Goal: Task Accomplishment & Management: Use online tool/utility

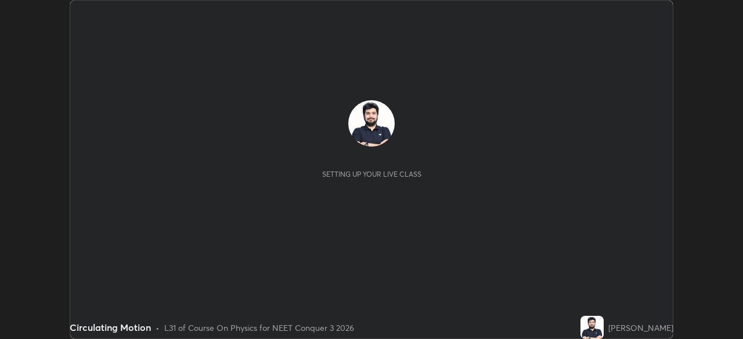
scroll to position [339, 742]
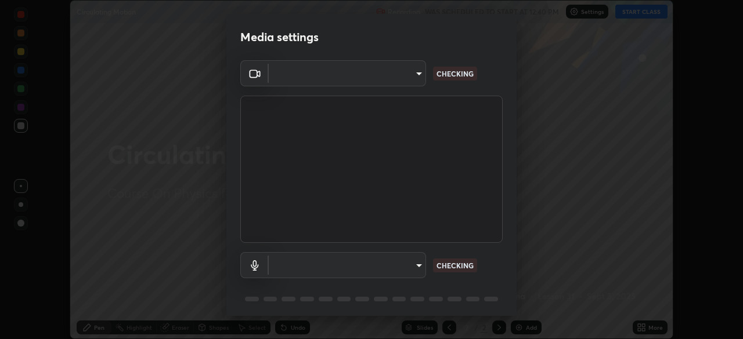
type input "f998bc4046c61b158ae604da705546672abda0c1808058386527230685057052"
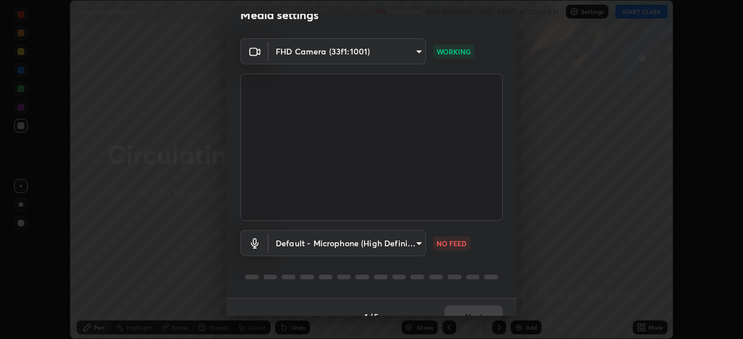
scroll to position [41, 0]
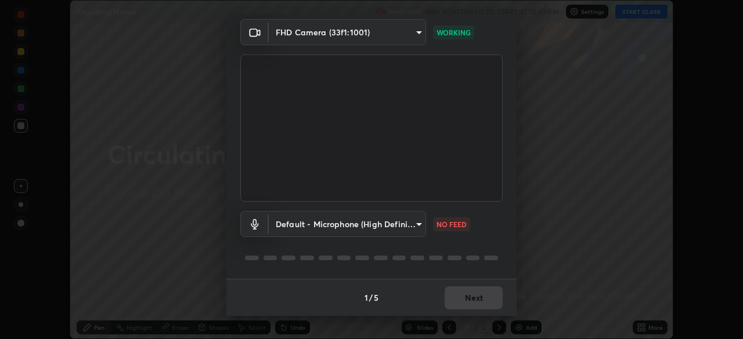
click at [417, 223] on body "Erase all Circulating Motion Recording WAS SCHEDULED TO START AT 12:40 PM Setti…" at bounding box center [371, 169] width 743 height 339
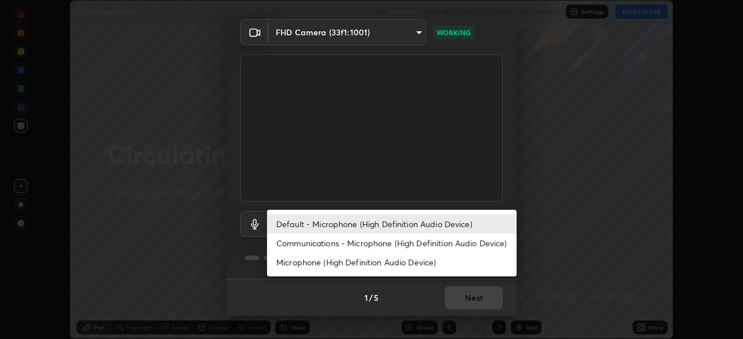
click at [406, 242] on li "Communications - Microphone (High Definition Audio Device)" at bounding box center [391, 243] width 249 height 19
type input "communications"
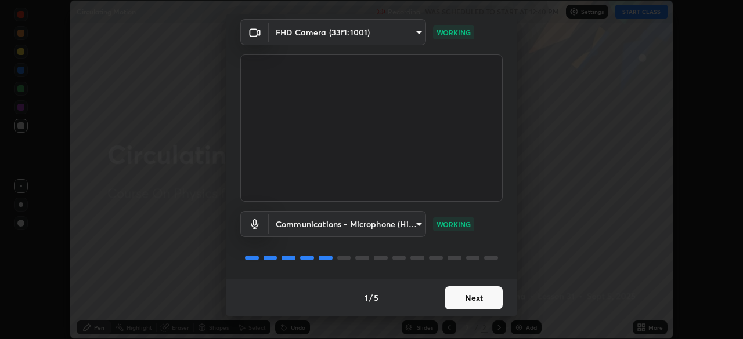
click at [476, 289] on button "Next" at bounding box center [473, 298] width 58 height 23
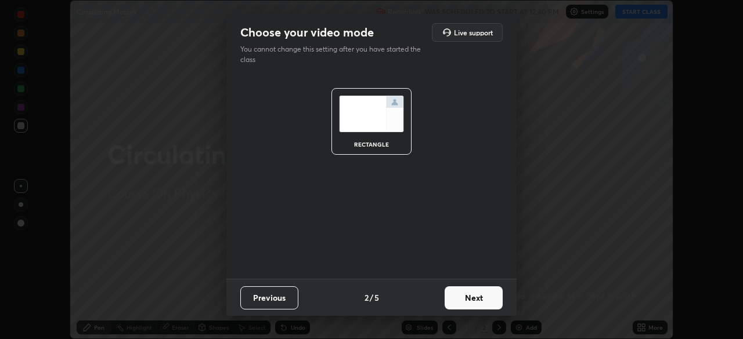
scroll to position [0, 0]
click at [481, 296] on button "Next" at bounding box center [473, 298] width 58 height 23
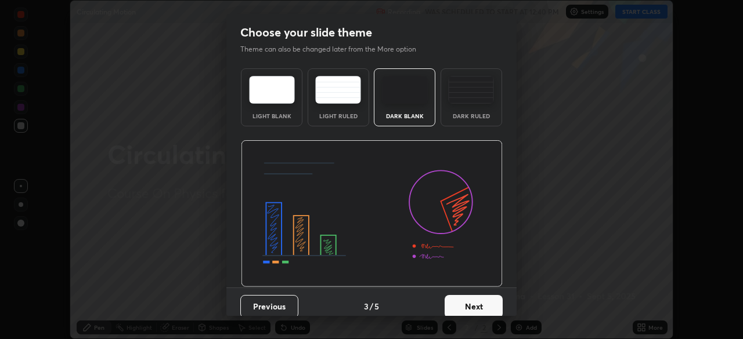
click at [485, 299] on button "Next" at bounding box center [473, 306] width 58 height 23
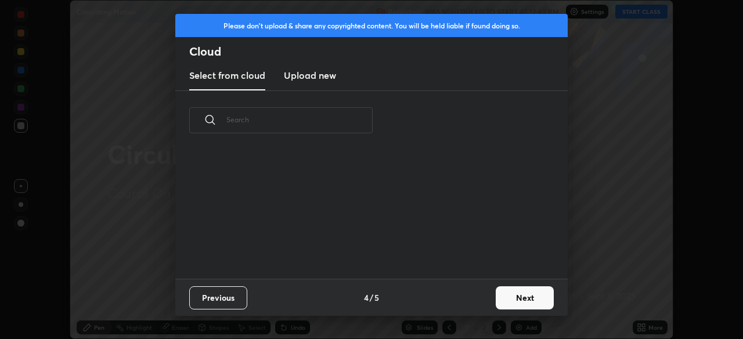
click at [507, 296] on button "Next" at bounding box center [524, 298] width 58 height 23
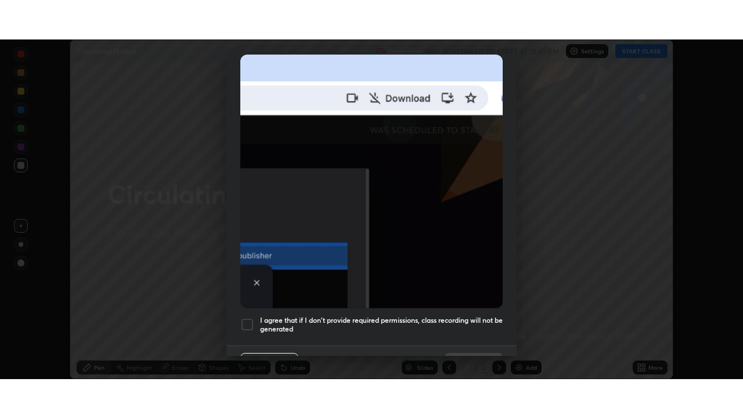
scroll to position [262, 0]
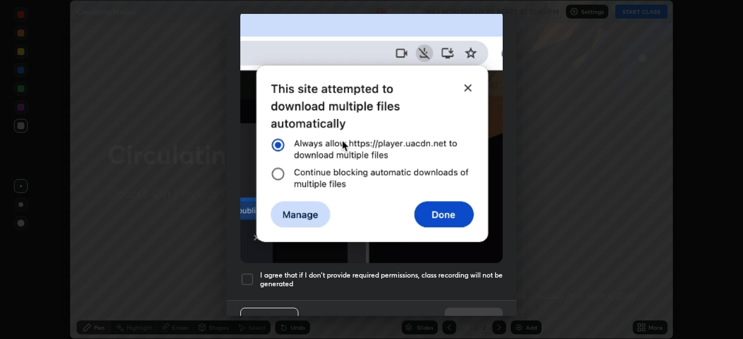
click at [248, 273] on div at bounding box center [247, 280] width 14 height 14
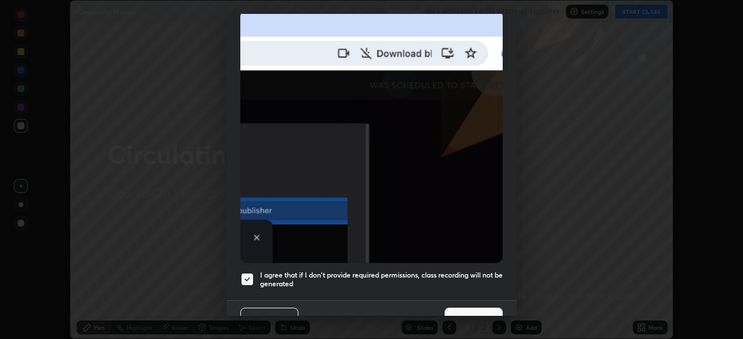
click at [478, 308] on button "Done" at bounding box center [473, 319] width 58 height 23
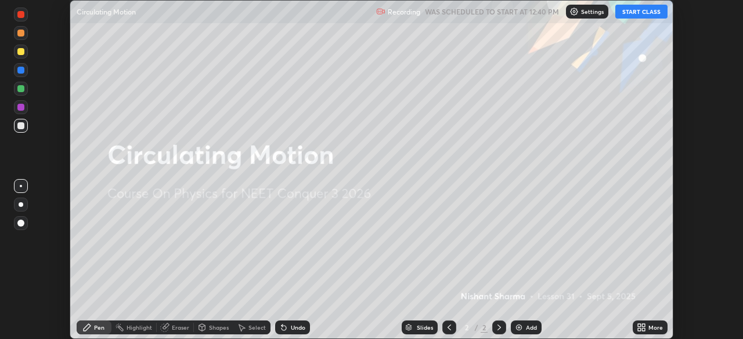
click at [633, 12] on button "START CLASS" at bounding box center [641, 12] width 52 height 14
click at [649, 332] on div "More" at bounding box center [649, 328] width 35 height 14
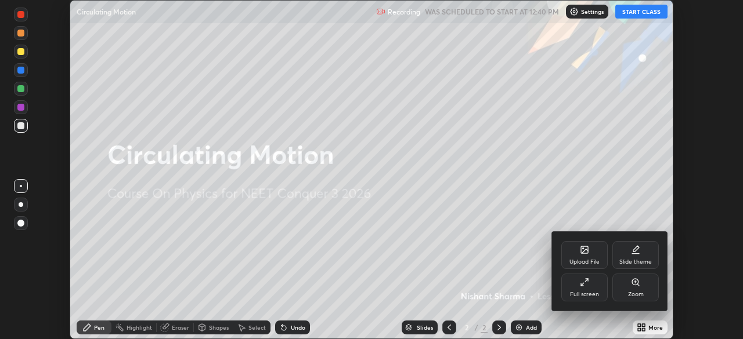
click at [600, 289] on div "Full screen" at bounding box center [584, 288] width 46 height 28
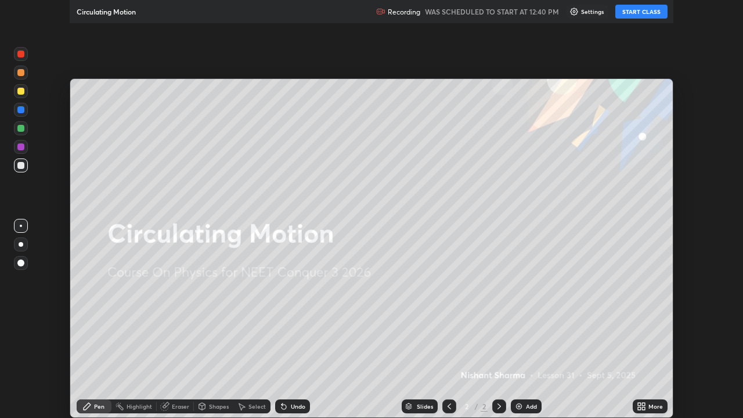
scroll to position [418, 743]
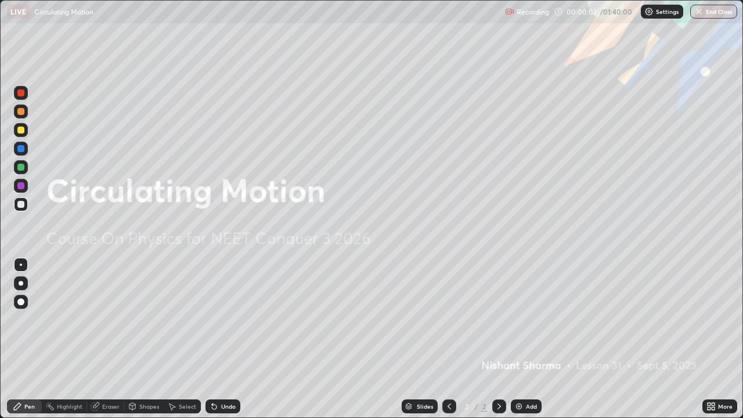
click at [517, 339] on img at bounding box center [518, 405] width 9 height 9
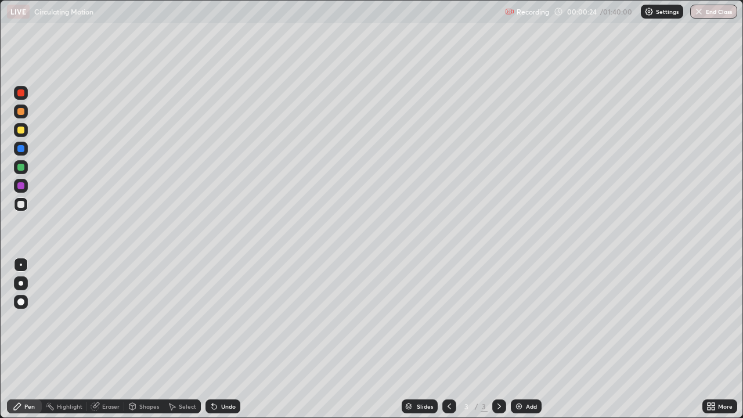
click at [228, 339] on div "Undo" at bounding box center [228, 406] width 15 height 6
click at [108, 339] on div "Eraser" at bounding box center [110, 406] width 17 height 6
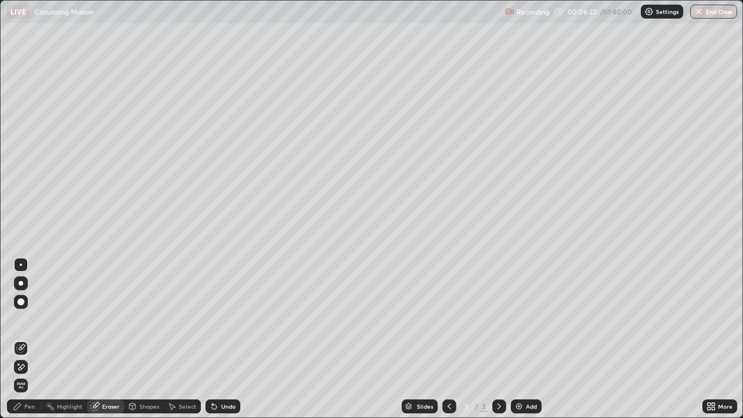
click at [24, 339] on icon at bounding box center [20, 367] width 9 height 10
click at [23, 339] on div "Pen" at bounding box center [24, 406] width 35 height 14
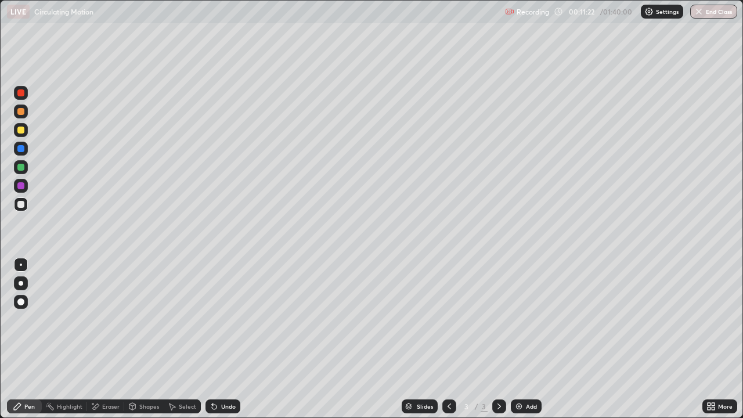
click at [518, 339] on img at bounding box center [518, 405] width 9 height 9
click at [23, 126] on div at bounding box center [21, 130] width 14 height 14
click at [21, 202] on div at bounding box center [20, 204] width 7 height 7
click at [226, 339] on div "Undo" at bounding box center [228, 406] width 15 height 6
click at [530, 339] on div "Add" at bounding box center [531, 406] width 11 height 6
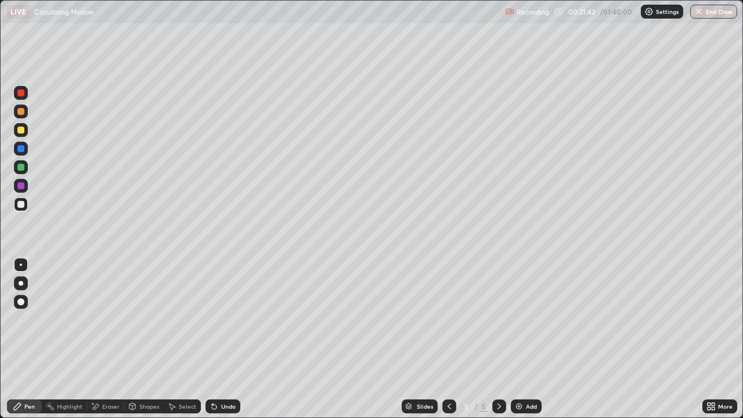
click at [223, 339] on div "Undo" at bounding box center [228, 406] width 15 height 6
click at [230, 339] on div "Undo" at bounding box center [228, 406] width 15 height 6
click at [226, 339] on div "Undo" at bounding box center [228, 406] width 15 height 6
click at [225, 339] on div "Undo" at bounding box center [228, 406] width 15 height 6
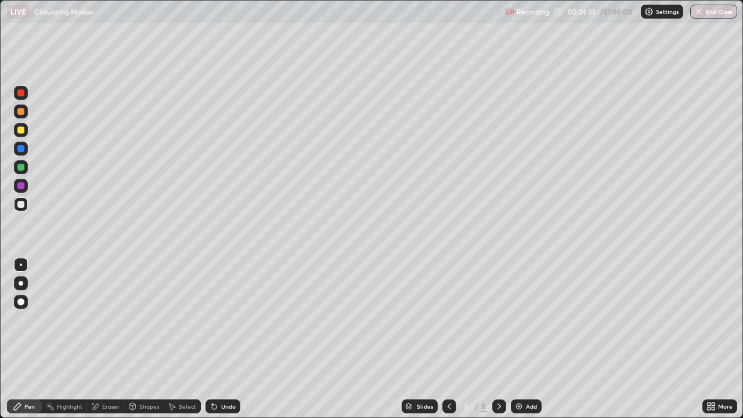
click at [225, 339] on div "Undo" at bounding box center [228, 406] width 15 height 6
click at [226, 339] on div "Undo" at bounding box center [228, 406] width 15 height 6
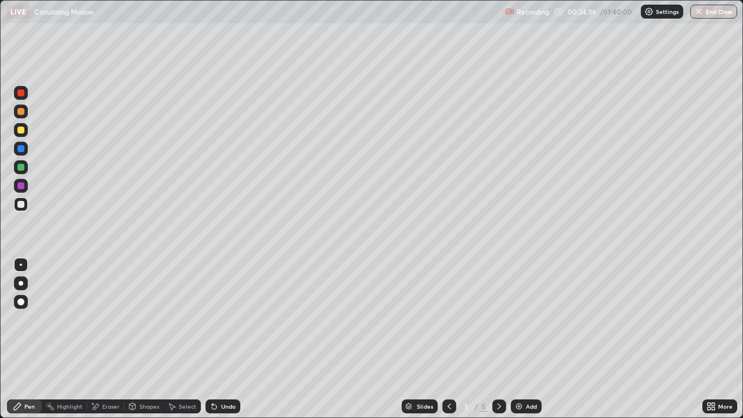
click at [226, 339] on div "Undo" at bounding box center [228, 406] width 15 height 6
click at [225, 339] on div "Undo" at bounding box center [228, 406] width 15 height 6
click at [223, 339] on div "Undo" at bounding box center [228, 406] width 15 height 6
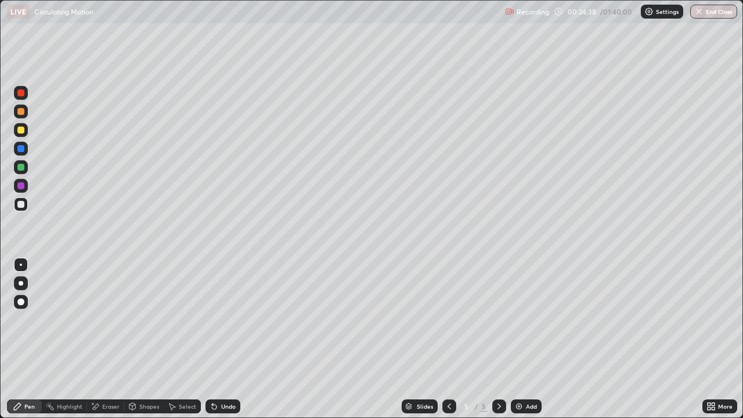
click at [223, 339] on div "Undo" at bounding box center [228, 406] width 15 height 6
click at [225, 339] on div "Undo" at bounding box center [228, 406] width 15 height 6
click at [224, 339] on div "Undo" at bounding box center [228, 406] width 15 height 6
click at [222, 339] on div "Undo" at bounding box center [228, 406] width 15 height 6
click at [223, 339] on div "Undo" at bounding box center [228, 406] width 15 height 6
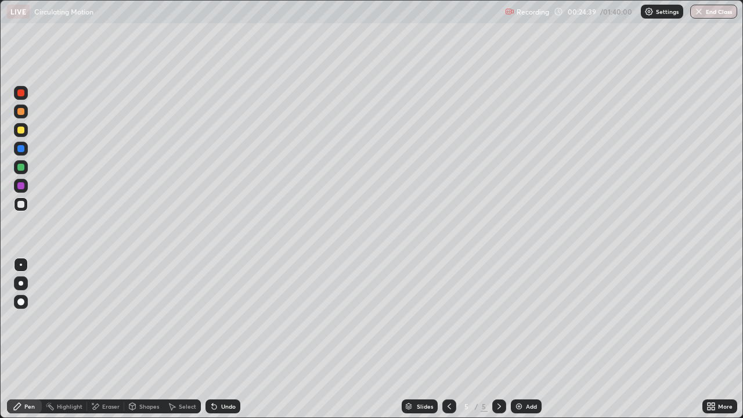
click at [223, 339] on div "Undo" at bounding box center [228, 406] width 15 height 6
click at [222, 339] on div "Undo" at bounding box center [228, 406] width 15 height 6
click at [223, 339] on div "Undo" at bounding box center [222, 406] width 35 height 14
click at [222, 339] on div "Undo" at bounding box center [222, 406] width 35 height 14
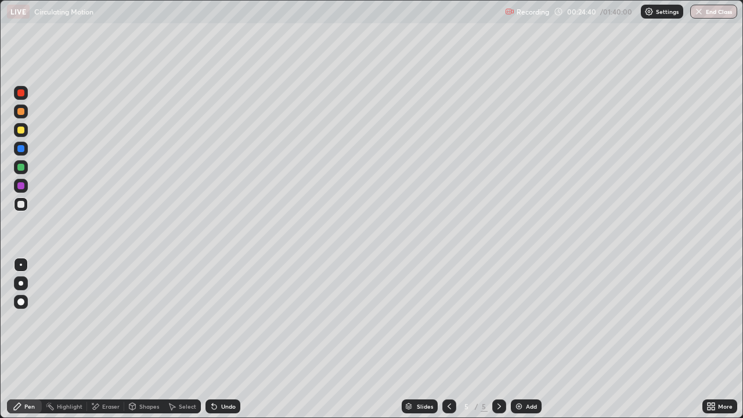
click at [222, 339] on div "Undo" at bounding box center [222, 406] width 35 height 14
click at [221, 339] on div "Undo" at bounding box center [222, 406] width 35 height 14
click at [222, 339] on div "Undo" at bounding box center [222, 406] width 35 height 14
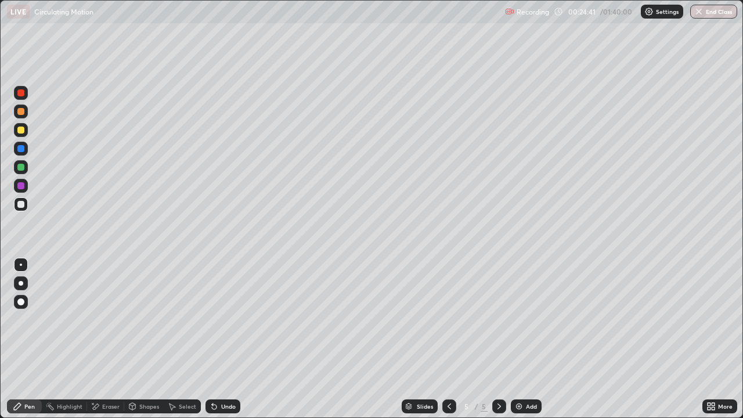
click at [222, 339] on div "Undo" at bounding box center [222, 406] width 35 height 14
click at [219, 339] on div "Undo" at bounding box center [220, 405] width 39 height 23
click at [220, 339] on div "Undo" at bounding box center [220, 405] width 39 height 23
click at [221, 339] on div "Undo" at bounding box center [228, 406] width 15 height 6
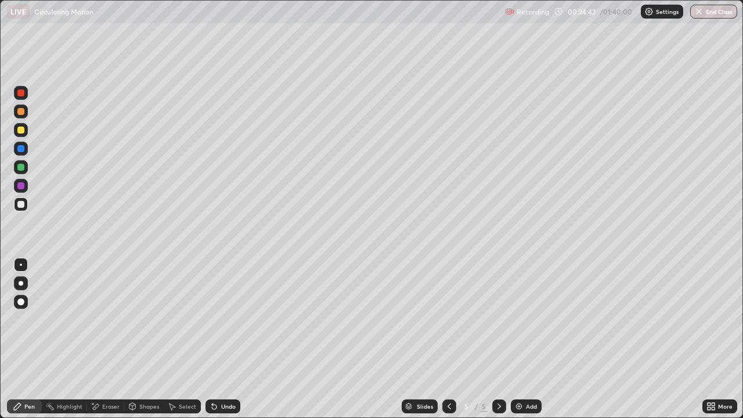
click at [221, 339] on div "Undo" at bounding box center [228, 406] width 15 height 6
click at [103, 339] on div "Eraser" at bounding box center [110, 406] width 17 height 6
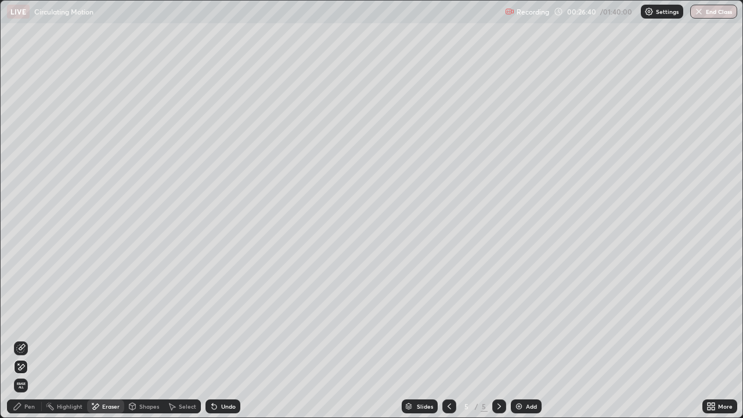
click at [28, 339] on div "Pen" at bounding box center [29, 406] width 10 height 6
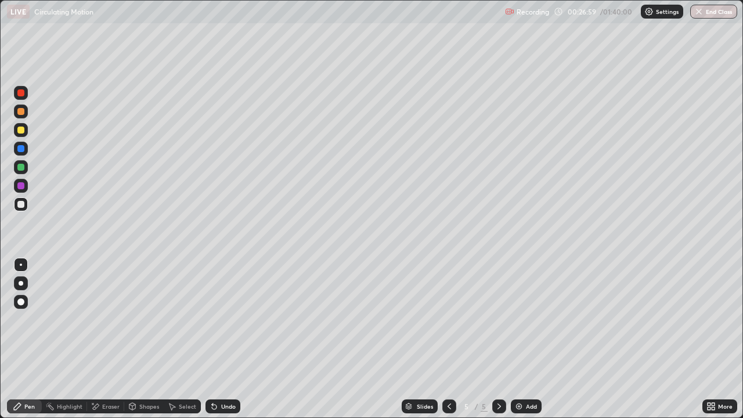
click at [517, 339] on img at bounding box center [518, 405] width 9 height 9
click at [19, 129] on div at bounding box center [20, 129] width 7 height 7
click at [530, 339] on div "Add" at bounding box center [531, 406] width 11 height 6
click at [522, 339] on img at bounding box center [518, 405] width 9 height 9
click at [522, 339] on div "Add" at bounding box center [526, 406] width 31 height 14
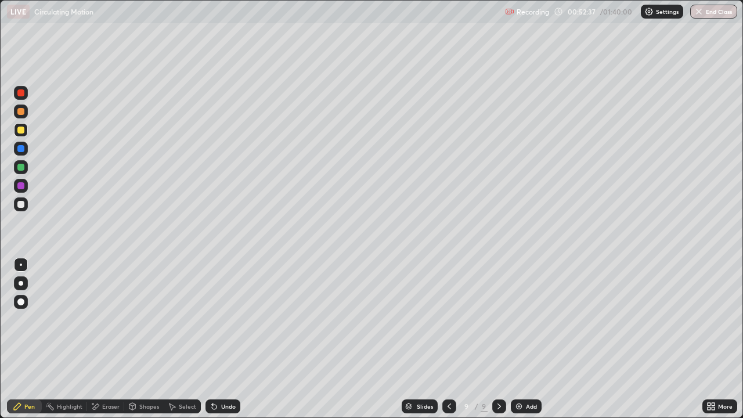
click at [231, 339] on div "Undo" at bounding box center [222, 406] width 35 height 14
click at [107, 339] on div "Eraser" at bounding box center [110, 406] width 17 height 6
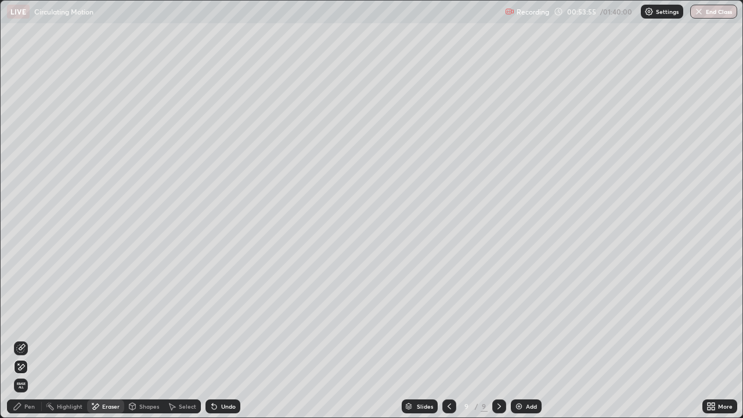
click at [29, 339] on div "Pen" at bounding box center [29, 406] width 10 height 6
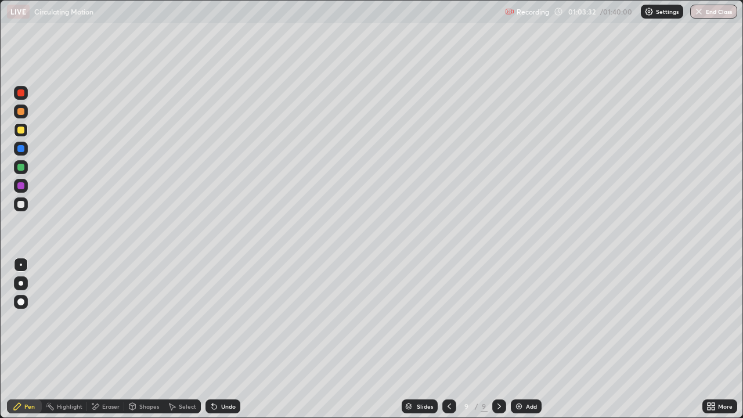
click at [522, 339] on div "Add" at bounding box center [526, 406] width 31 height 14
click at [448, 339] on icon at bounding box center [448, 405] width 9 height 9
click at [498, 339] on icon at bounding box center [498, 405] width 9 height 9
click at [448, 339] on icon at bounding box center [448, 405] width 9 height 9
click at [496, 339] on icon at bounding box center [498, 405] width 9 height 9
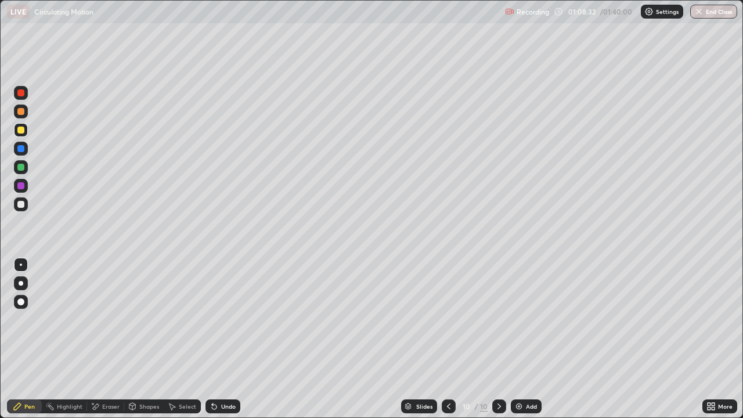
click at [447, 339] on icon at bounding box center [448, 405] width 9 height 9
click at [449, 339] on icon at bounding box center [448, 405] width 9 height 9
click at [448, 339] on icon at bounding box center [448, 405] width 9 height 9
click at [447, 339] on div at bounding box center [448, 406] width 14 height 14
click at [495, 339] on icon at bounding box center [498, 405] width 9 height 9
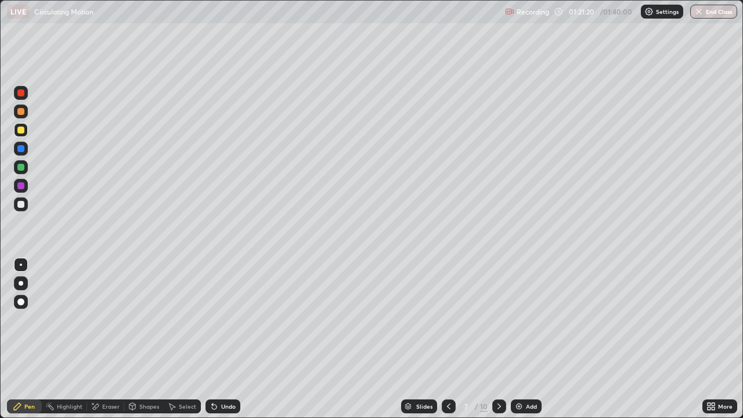
click at [502, 339] on icon at bounding box center [498, 405] width 9 height 9
click at [498, 339] on icon at bounding box center [498, 405] width 9 height 9
click at [499, 339] on icon at bounding box center [498, 405] width 9 height 9
click at [519, 339] on img at bounding box center [518, 405] width 9 height 9
click at [526, 339] on div "Add" at bounding box center [531, 406] width 11 height 6
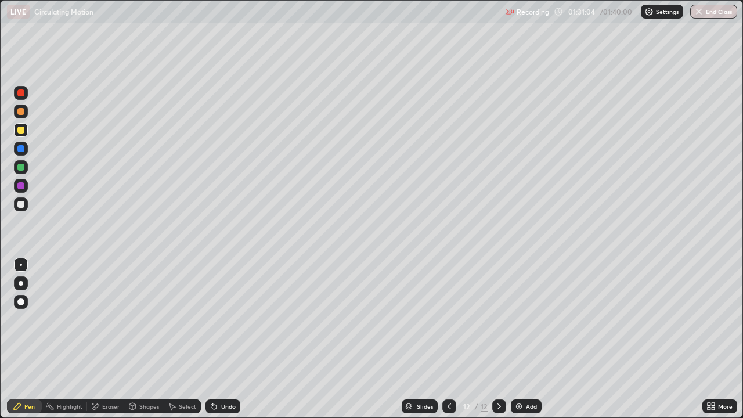
click at [223, 339] on div "Undo" at bounding box center [228, 406] width 15 height 6
click at [222, 339] on div "Undo" at bounding box center [228, 406] width 15 height 6
click at [223, 339] on div "Undo" at bounding box center [228, 406] width 15 height 6
click at [224, 339] on div "Undo" at bounding box center [228, 406] width 15 height 6
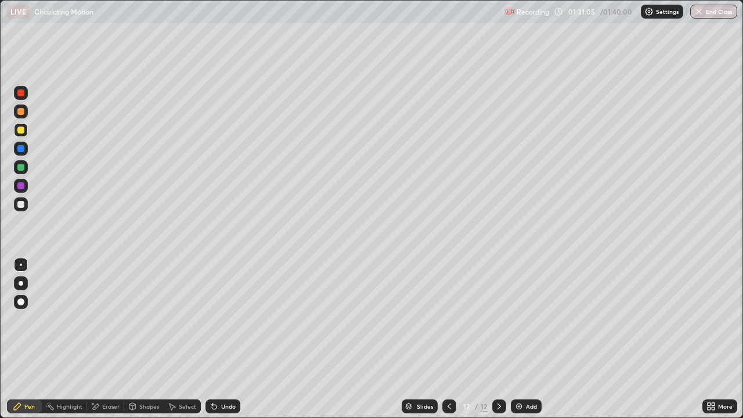
click at [225, 339] on div "Undo" at bounding box center [228, 406] width 15 height 6
click at [226, 339] on div "Undo" at bounding box center [228, 406] width 15 height 6
click at [117, 339] on div "Eraser" at bounding box center [110, 406] width 17 height 6
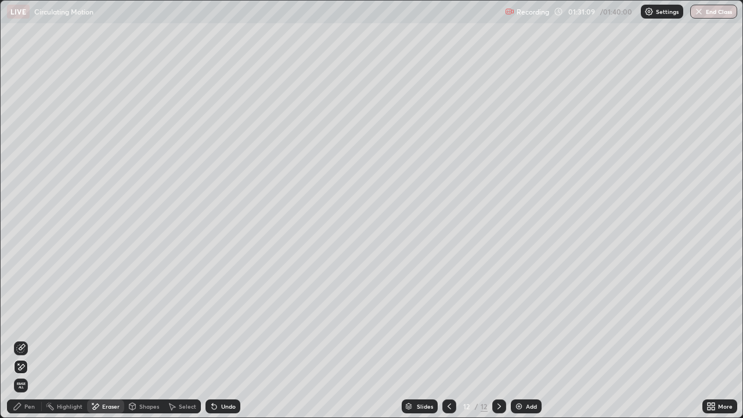
click at [27, 339] on div "Pen" at bounding box center [29, 406] width 10 height 6
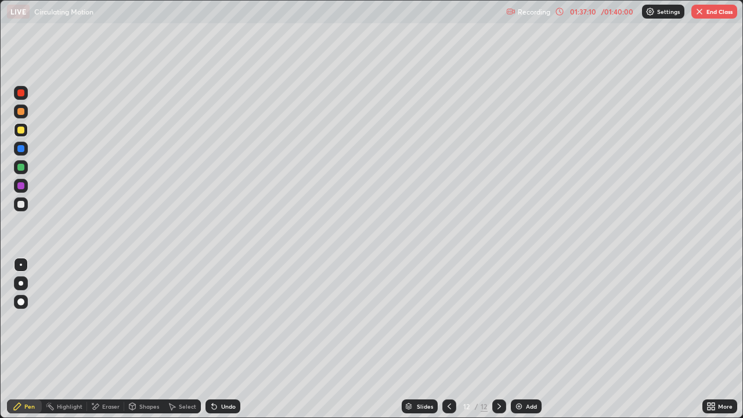
click at [712, 12] on button "End Class" at bounding box center [714, 12] width 46 height 14
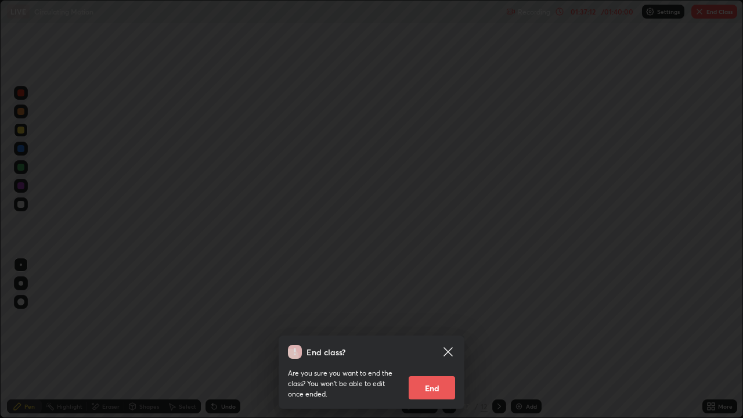
click at [437, 339] on button "End" at bounding box center [431, 387] width 46 height 23
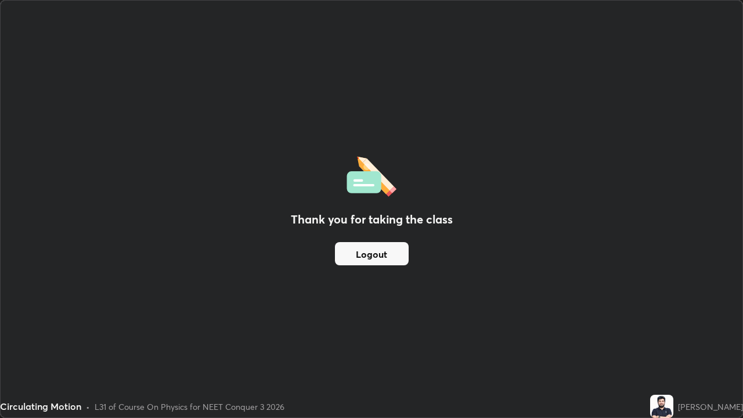
click at [380, 253] on button "Logout" at bounding box center [372, 253] width 74 height 23
